Goal: Transaction & Acquisition: Subscribe to service/newsletter

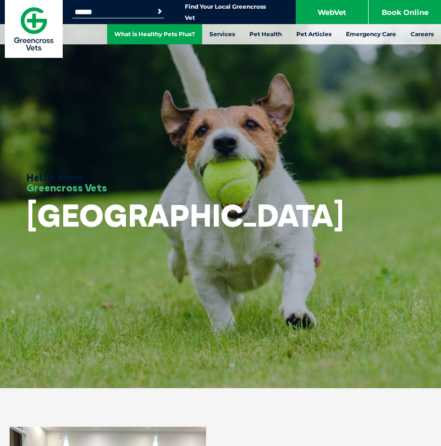
click at [170, 35] on link "What is Healthy Pets Plus?" at bounding box center [154, 34] width 95 height 20
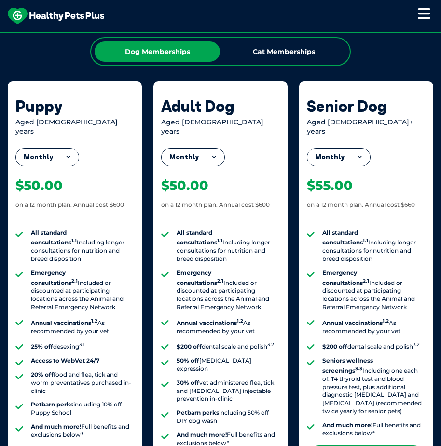
scroll to position [868, 0]
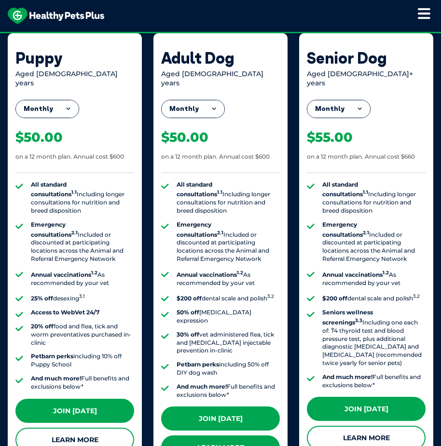
click at [244, 436] on link "Learn More" at bounding box center [220, 448] width 119 height 24
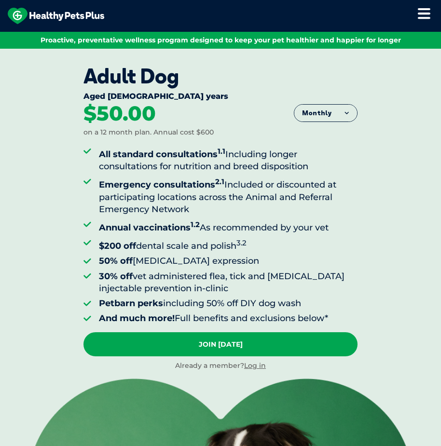
click at [318, 110] on button "Monthly" at bounding box center [325, 113] width 63 height 17
click at [327, 183] on li "Yearly" at bounding box center [325, 180] width 63 height 21
click at [343, 113] on button "Yearly" at bounding box center [325, 113] width 63 height 17
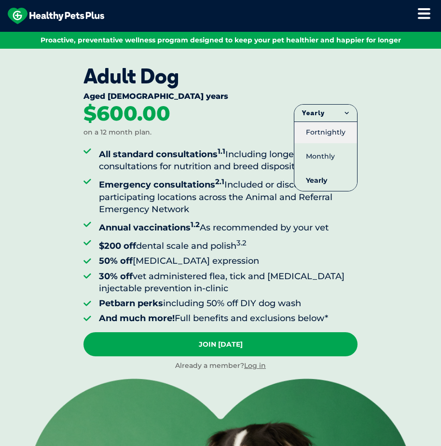
click at [337, 141] on li "Fortnightly" at bounding box center [325, 133] width 63 height 22
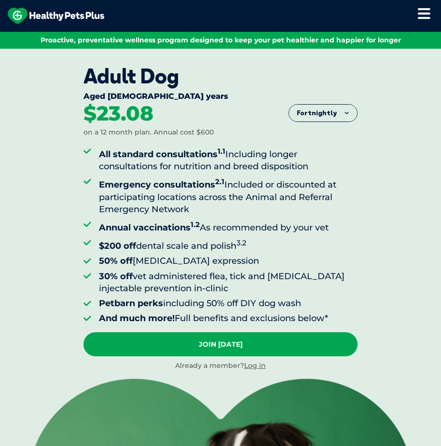
click at [328, 107] on button "Fortnightly" at bounding box center [323, 113] width 68 height 17
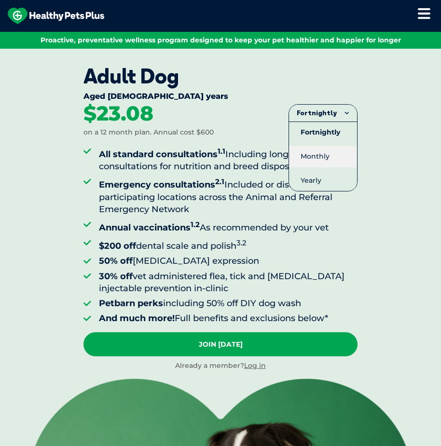
click at [333, 157] on li "Monthly" at bounding box center [323, 156] width 68 height 21
